Goal: Use online tool/utility: Utilize a website feature to perform a specific function

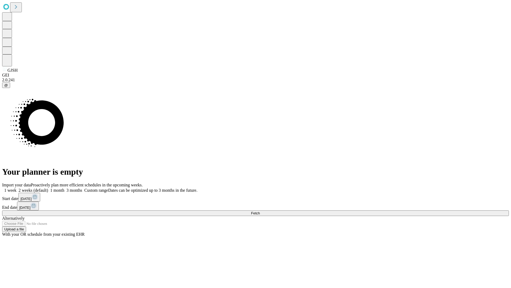
click at [260, 211] on span "Fetch" at bounding box center [255, 213] width 9 height 4
